Goal: Navigation & Orientation: Find specific page/section

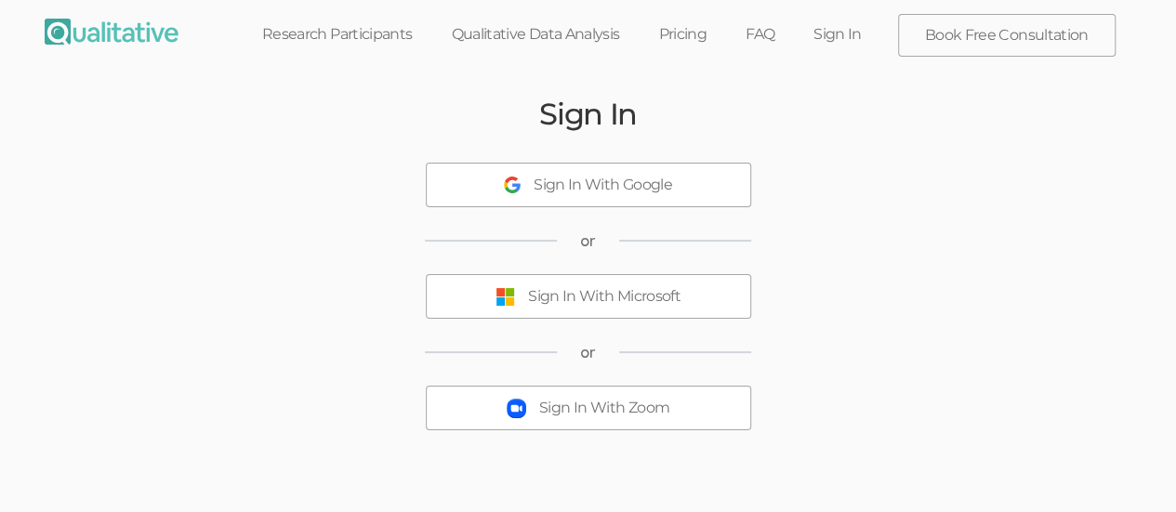
click at [589, 302] on div "Sign In With Microsoft" at bounding box center [604, 296] width 152 height 21
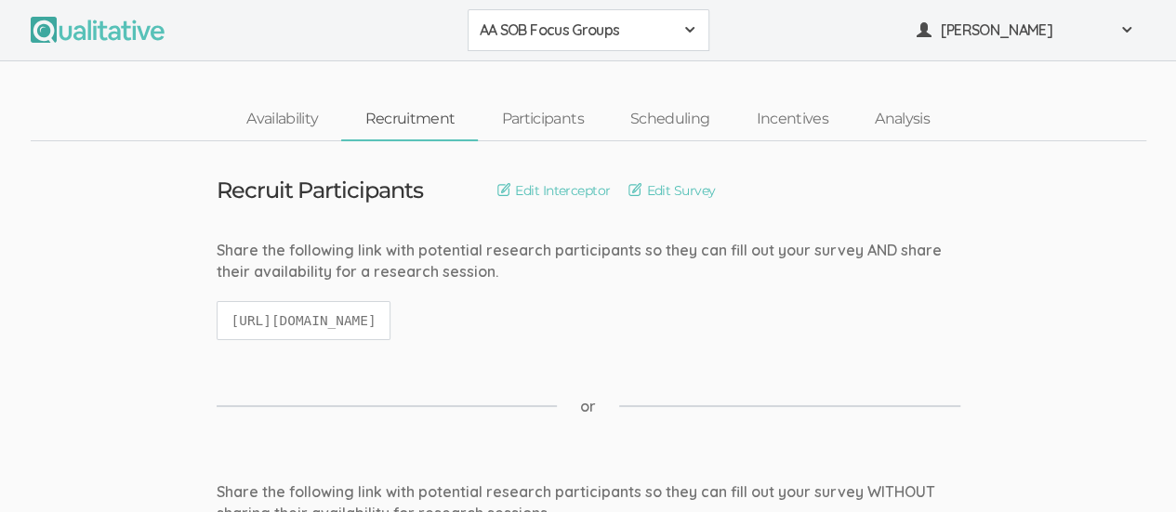
click at [690, 36] on span at bounding box center [689, 29] width 15 height 15
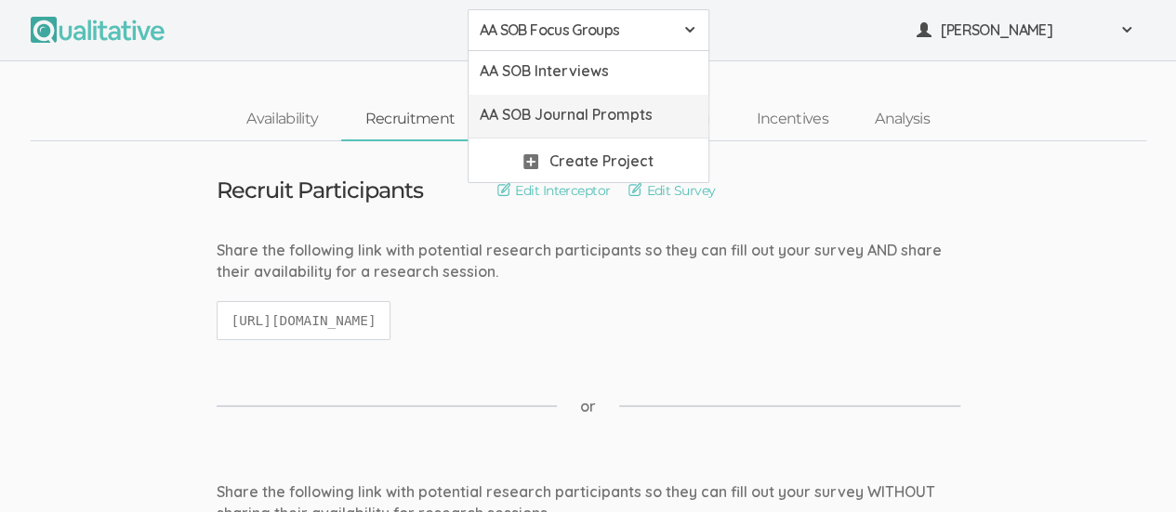
click at [636, 116] on span "AA SOB Journal Prompts" at bounding box center [589, 114] width 218 height 21
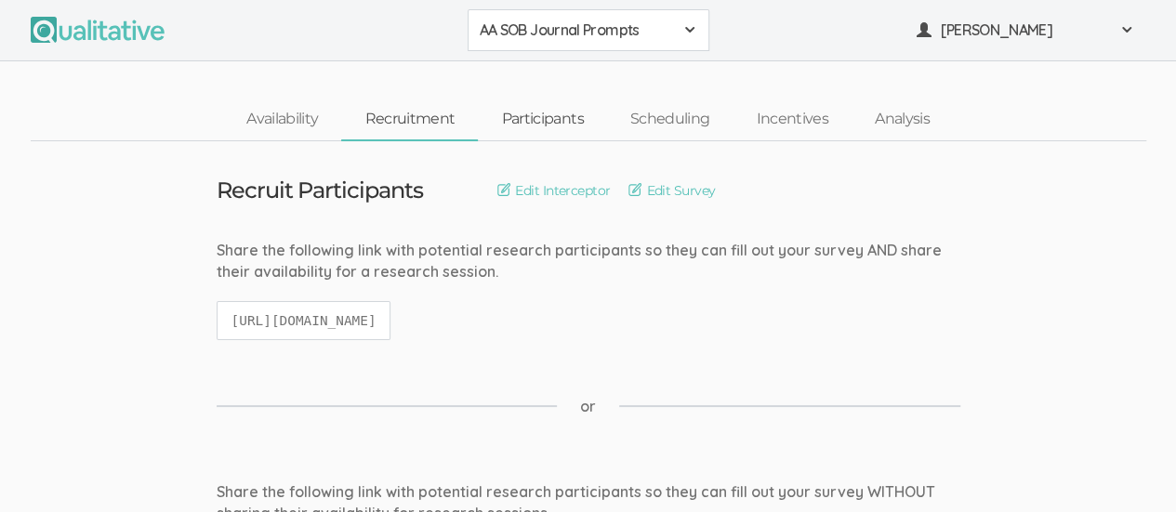
click at [539, 128] on link "Participants" at bounding box center [542, 119] width 128 height 40
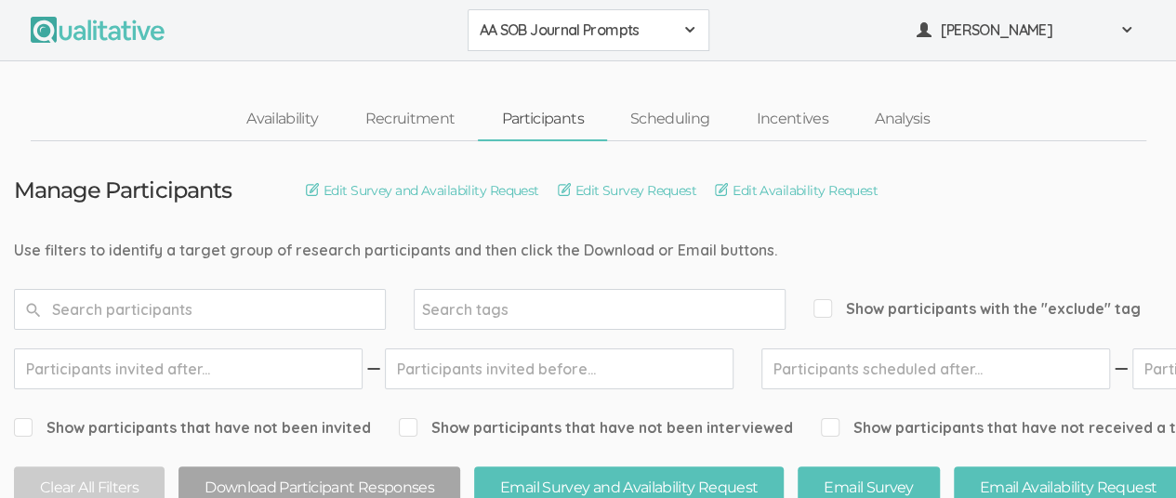
click at [679, 20] on div "AA SOB Journal Prompts" at bounding box center [589, 30] width 218 height 21
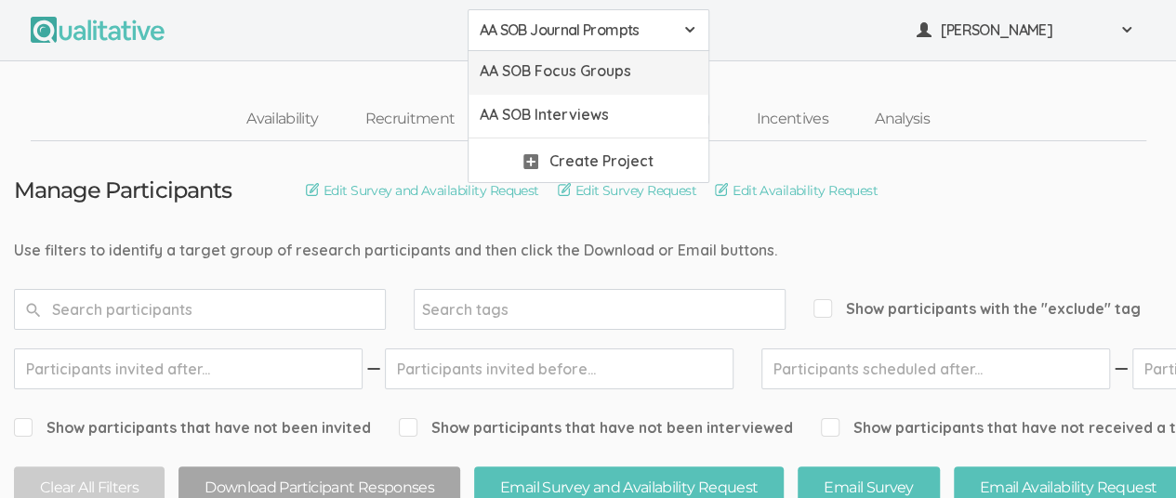
click at [621, 67] on span "AA SOB Focus Groups" at bounding box center [589, 70] width 218 height 21
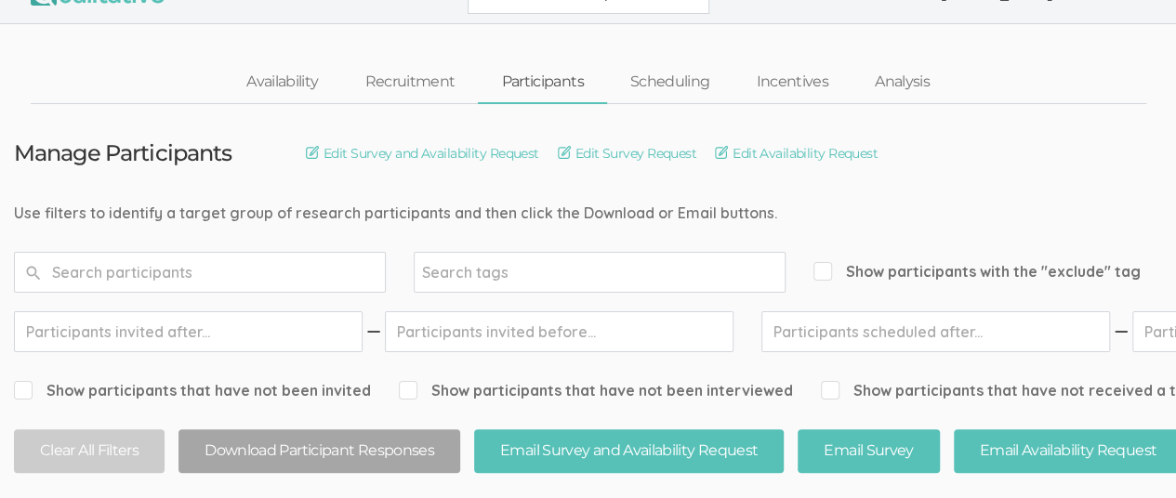
scroll to position [26, 0]
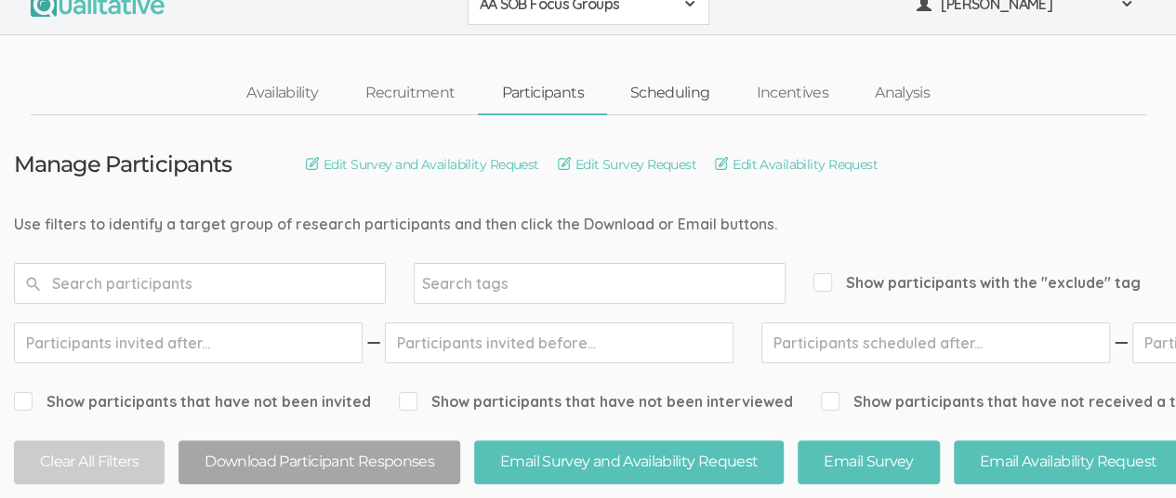
click at [681, 102] on link "Scheduling" at bounding box center [670, 93] width 126 height 40
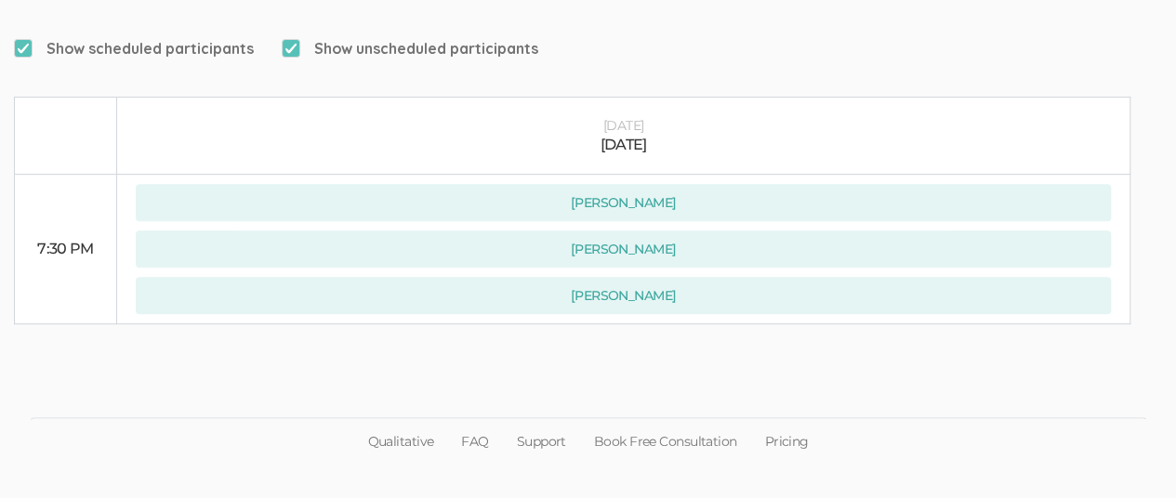
scroll to position [284, 0]
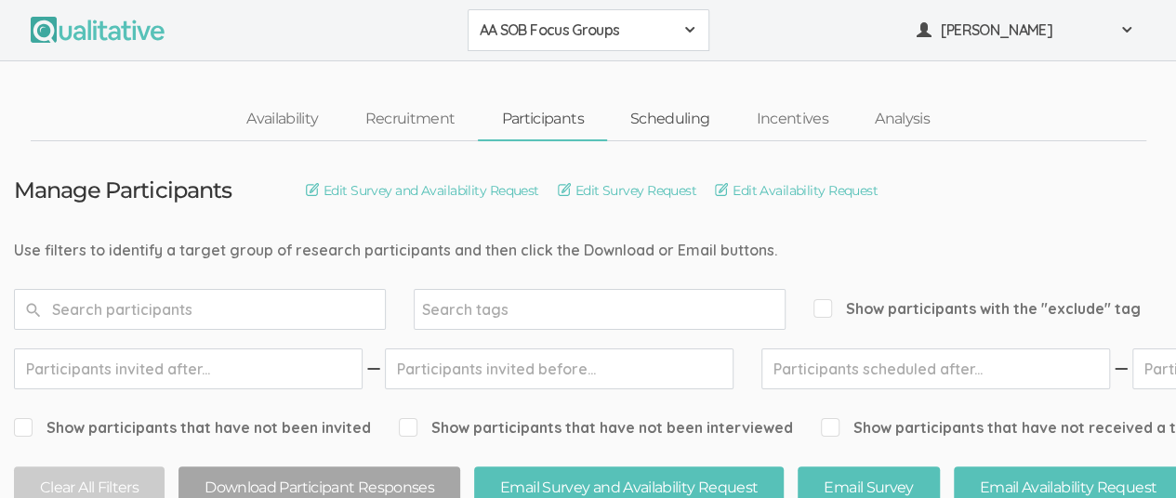
click at [678, 121] on link "Scheduling" at bounding box center [670, 119] width 126 height 40
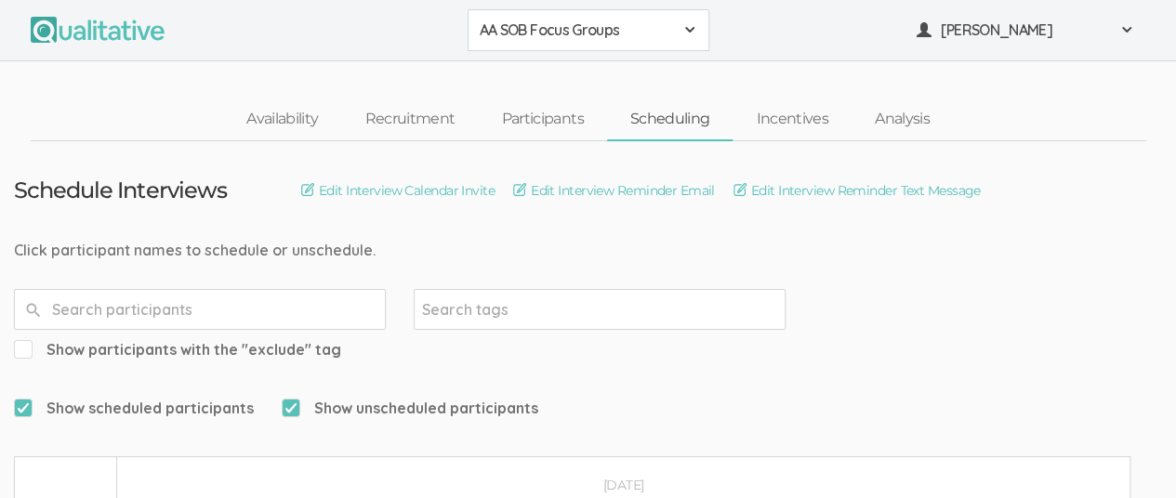
click at [686, 29] on span at bounding box center [689, 29] width 15 height 15
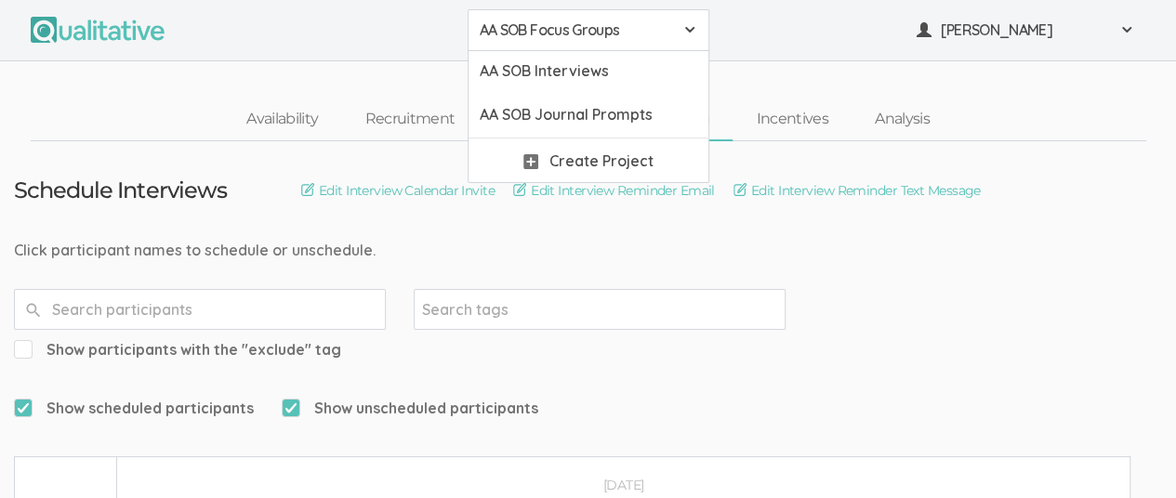
click at [818, 20] on ul "AA SOB Focus Groups AA SOB Focus Groups AA SOB Interviews AA SOB Journal Prompt…" at bounding box center [589, 30] width 1116 height 42
